Goal: Check status: Check status

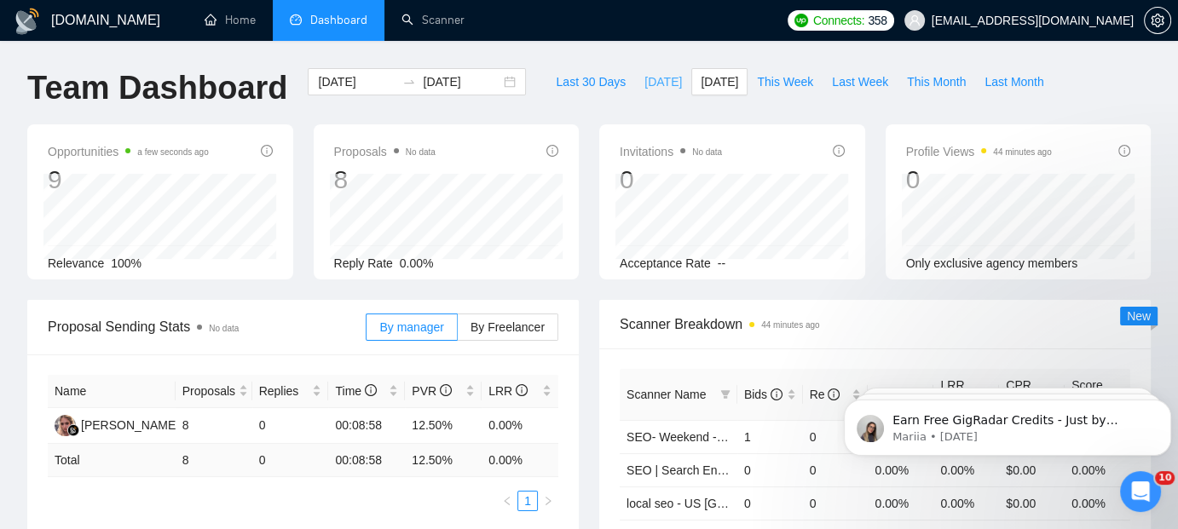
click at [649, 88] on span "[DATE]" at bounding box center [664, 81] width 38 height 19
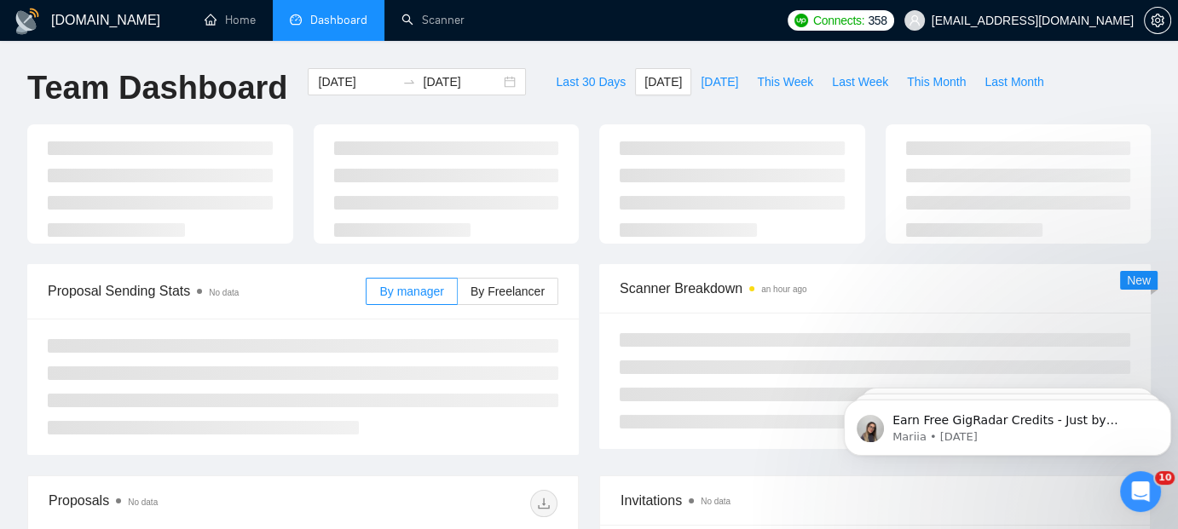
type input "[DATE]"
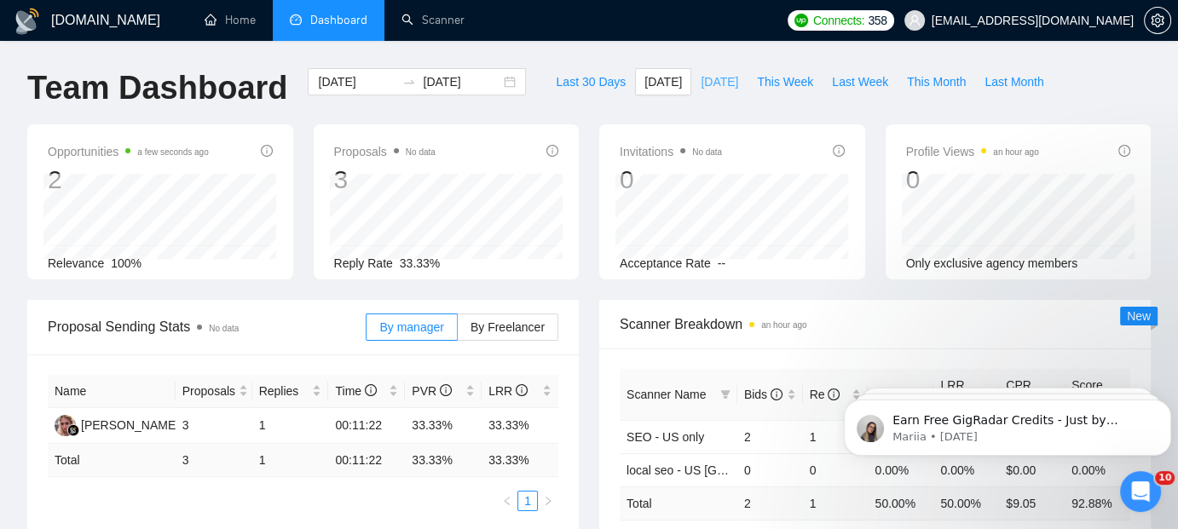
click at [703, 73] on span "[DATE]" at bounding box center [720, 81] width 38 height 19
type input "[DATE]"
click at [652, 84] on span "[DATE]" at bounding box center [664, 81] width 38 height 19
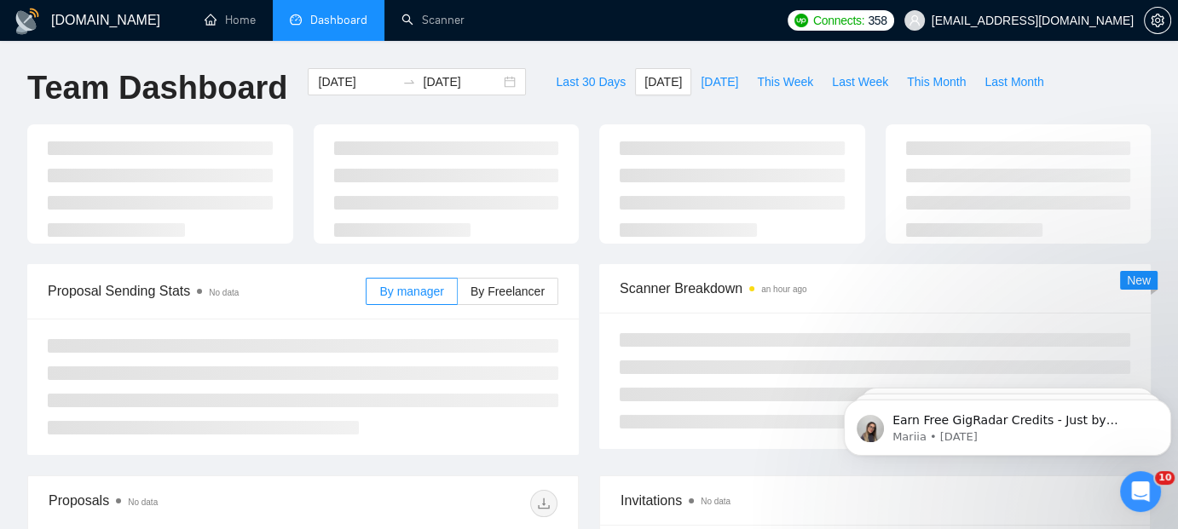
type input "[DATE]"
